Goal: Use online tool/utility

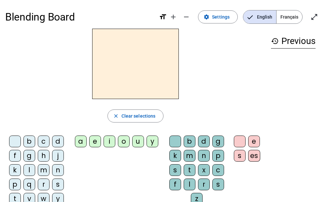
scroll to position [3, 0]
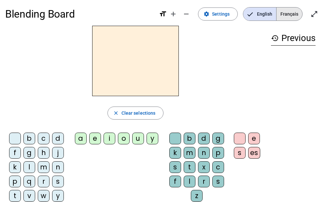
click at [285, 20] on span "Français" at bounding box center [289, 13] width 26 height 13
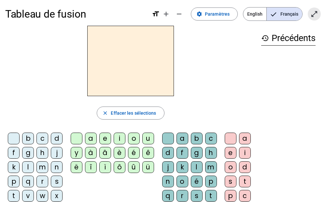
drag, startPoint x: 312, startPoint y: 15, endPoint x: 313, endPoint y: 49, distance: 33.8
click at [312, 15] on mat-icon "open_in_full" at bounding box center [314, 14] width 8 height 8
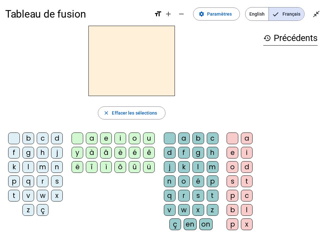
click at [24, 165] on div "l" at bounding box center [28, 167] width 12 height 12
click at [94, 136] on div "a" at bounding box center [92, 138] width 12 height 12
click at [102, 136] on div "e" at bounding box center [106, 138] width 12 height 12
click at [148, 136] on div "u" at bounding box center [149, 138] width 12 height 12
click at [14, 196] on div "t" at bounding box center [14, 196] width 12 height 12
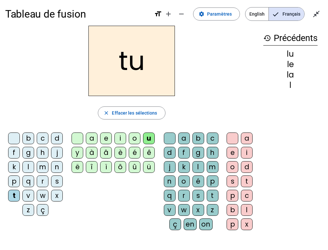
click at [103, 140] on div "e" at bounding box center [106, 138] width 12 height 12
click at [92, 136] on div "a" at bounding box center [92, 138] width 12 height 12
